Goal: Find specific page/section

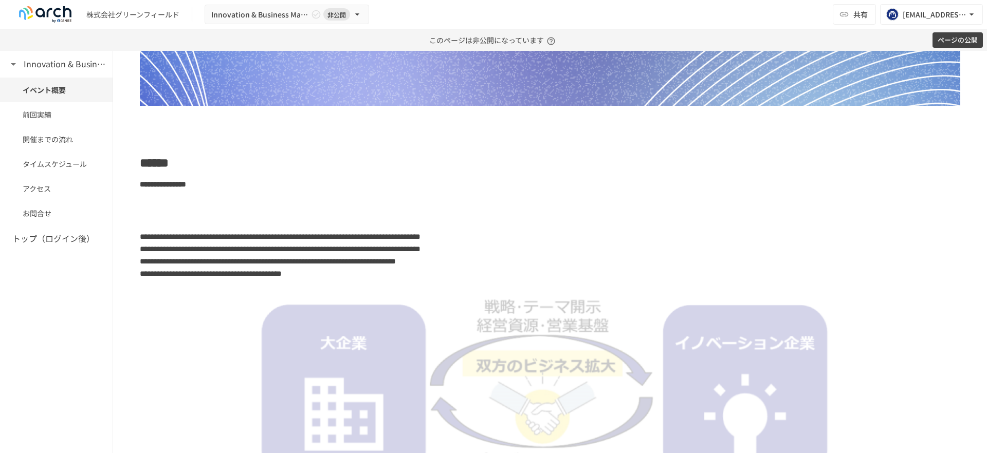
scroll to position [205, 0]
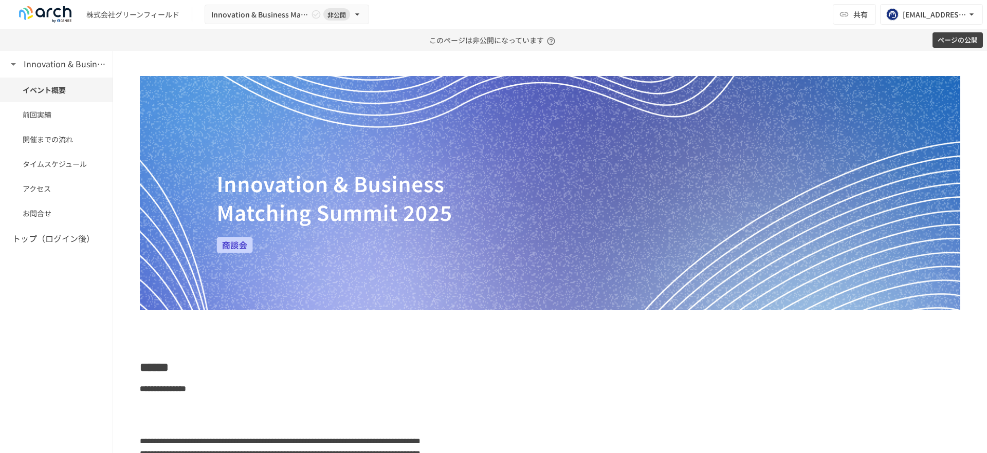
click at [951, 40] on button "ページの公開" at bounding box center [957, 40] width 50 height 16
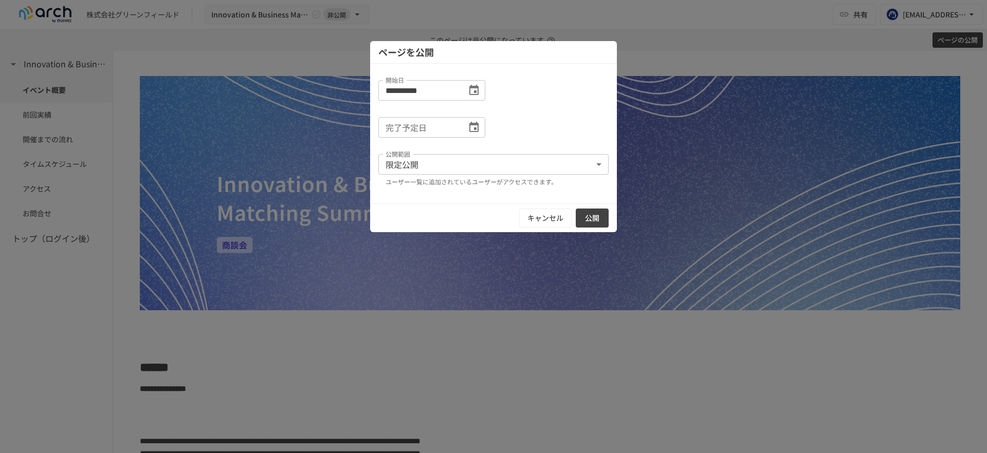
drag, startPoint x: 64, startPoint y: 45, endPoint x: 36, endPoint y: 64, distance: 34.1
click at [67, 44] on div at bounding box center [493, 226] width 987 height 453
